Goal: Task Accomplishment & Management: Use online tool/utility

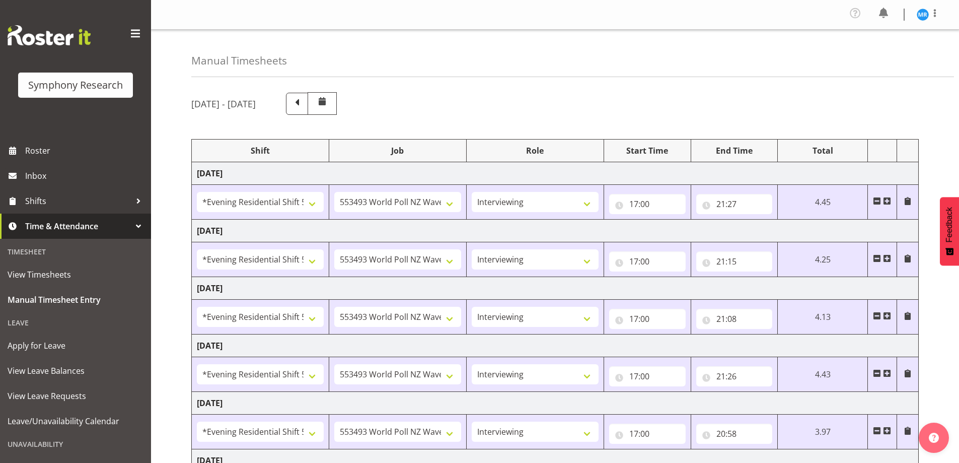
select select "48116"
select select "10527"
select select "47"
select select "48116"
select select "10527"
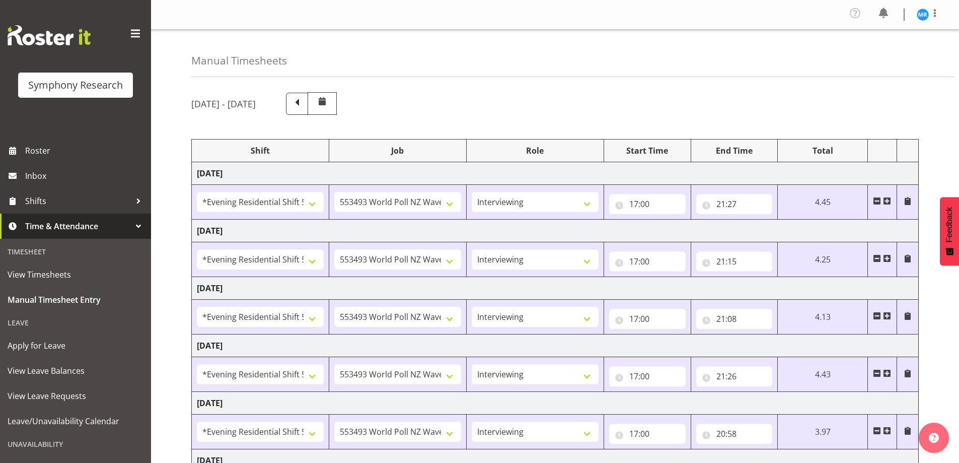
select select "47"
select select "48116"
select select "10527"
select select "47"
select select "48116"
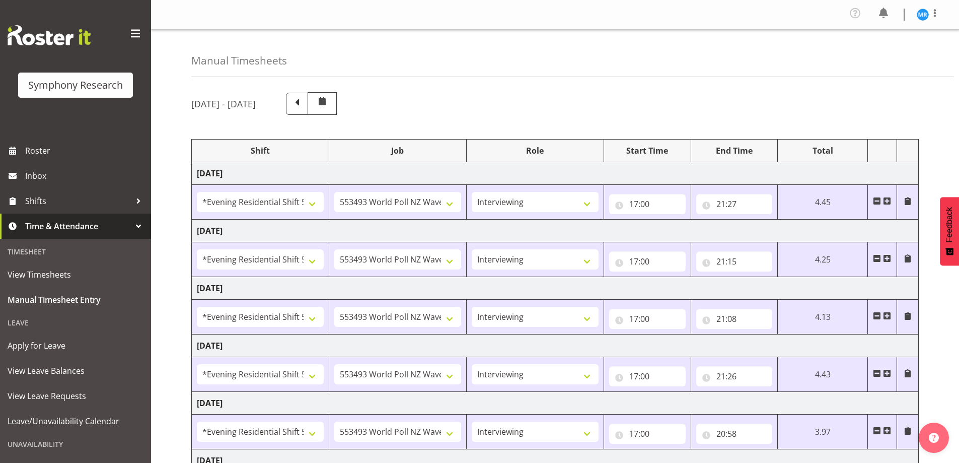
select select "10527"
select select "47"
select select "48116"
select select "10527"
select select "47"
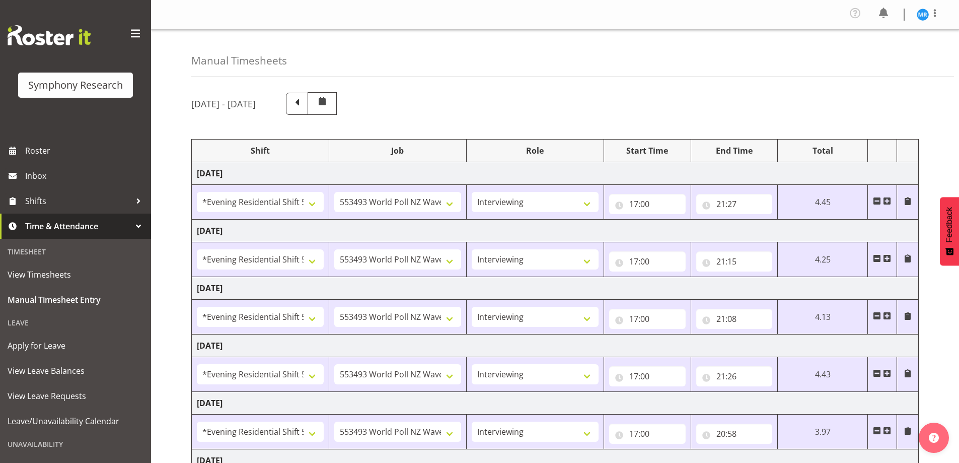
select select "10587"
select select "47"
select select "10587"
select select "47"
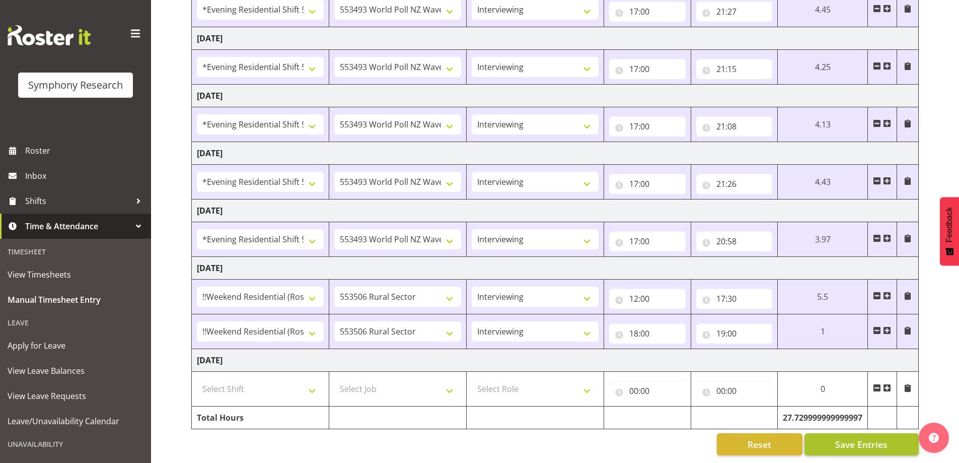
click at [853, 438] on span "Save Entries" at bounding box center [862, 444] width 52 height 13
click at [445, 325] on select "550060 IF Admin 553492 World Poll Aus Wave 2 Main 2025 553493 World Poll NZ Wav…" at bounding box center [397, 331] width 127 height 20
select select "10527"
click at [334, 321] on select "550060 IF Admin 553492 World Poll Aus Wave 2 Main 2025 553493 World Poll NZ Wav…" at bounding box center [397, 331] width 127 height 20
click at [866, 438] on span "Save Entries" at bounding box center [862, 444] width 52 height 13
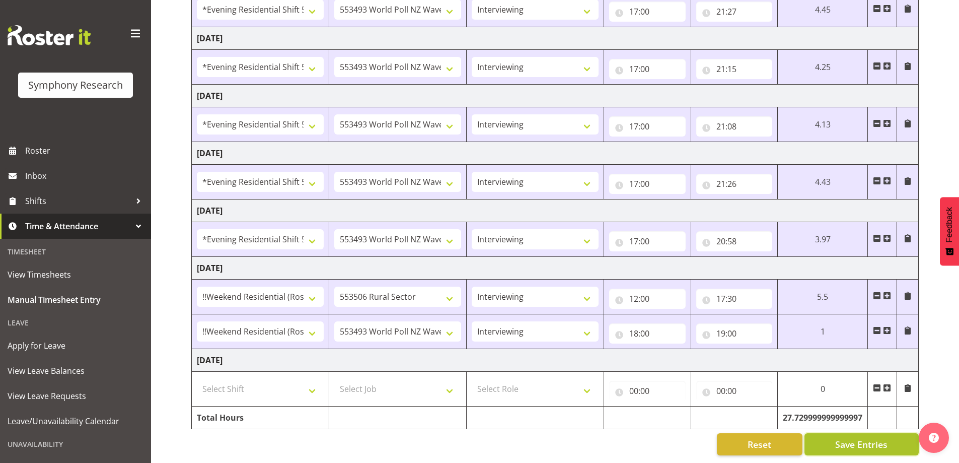
click at [857, 438] on span "Save Entries" at bounding box center [862, 444] width 52 height 13
click at [847, 438] on span "Save Entries" at bounding box center [862, 444] width 52 height 13
click at [859, 438] on span "Save Entries" at bounding box center [862, 444] width 52 height 13
